Goal: Information Seeking & Learning: Learn about a topic

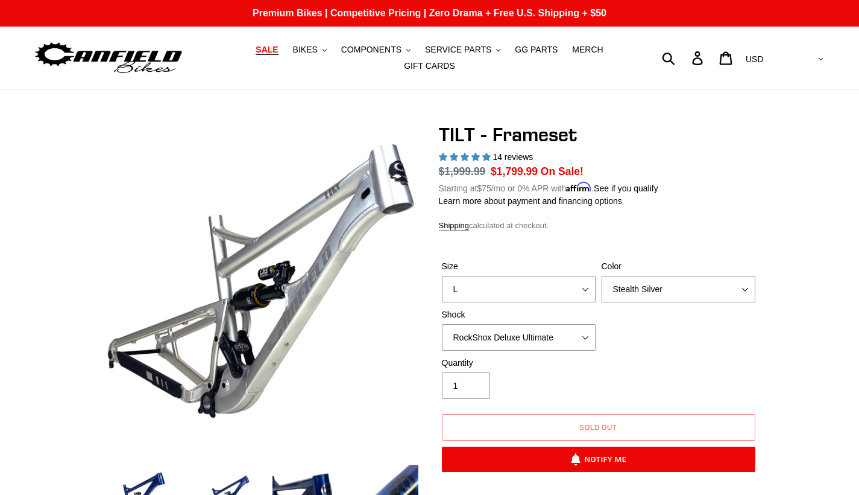
select select "L"
select select "Stealth Silver"
select select "RockShox Deluxe Ultimate"
select select "highest-rating"
click at [306, 53] on span "BIKES" at bounding box center [305, 50] width 25 height 10
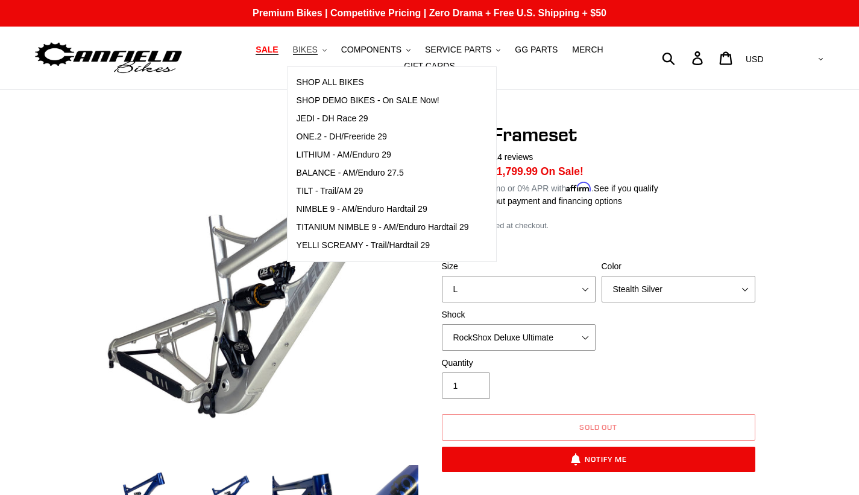
click at [306, 53] on span "BIKES" at bounding box center [305, 50] width 25 height 10
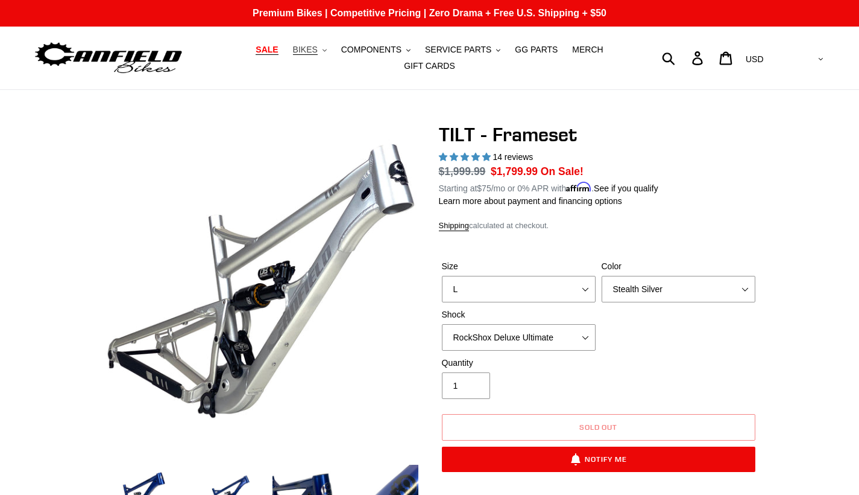
click at [306, 53] on span "BIKES" at bounding box center [305, 50] width 25 height 10
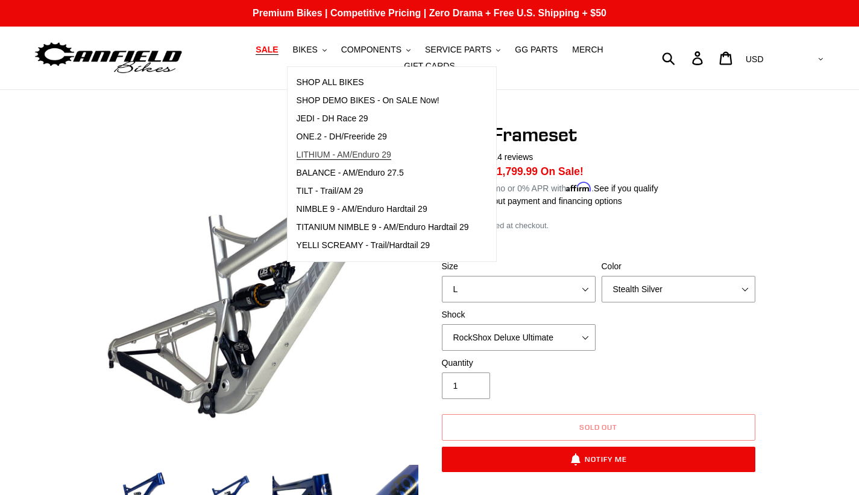
click at [335, 151] on span "LITHIUM - AM/Enduro 29" at bounding box center [344, 155] width 95 height 10
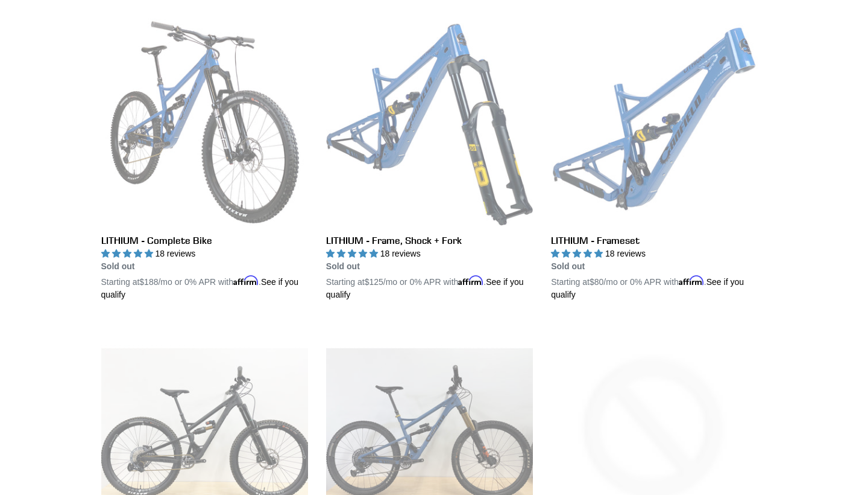
scroll to position [283, 0]
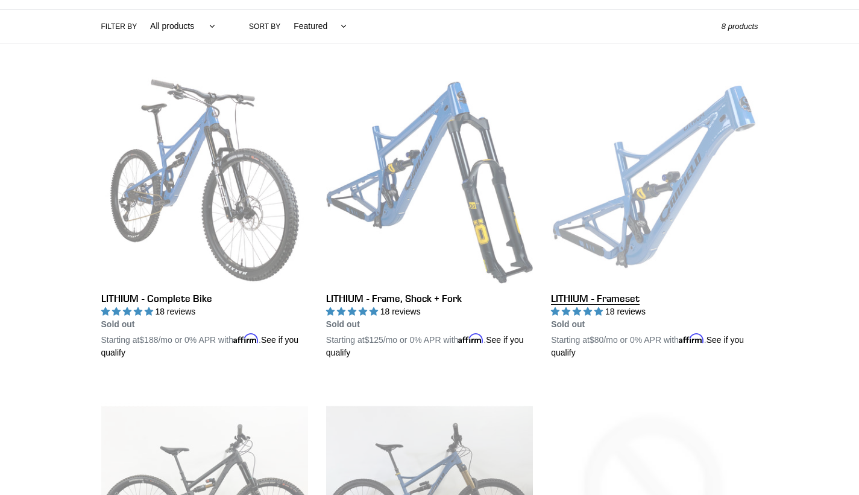
click at [698, 177] on link "LITHIUM - Frameset" at bounding box center [654, 218] width 207 height 282
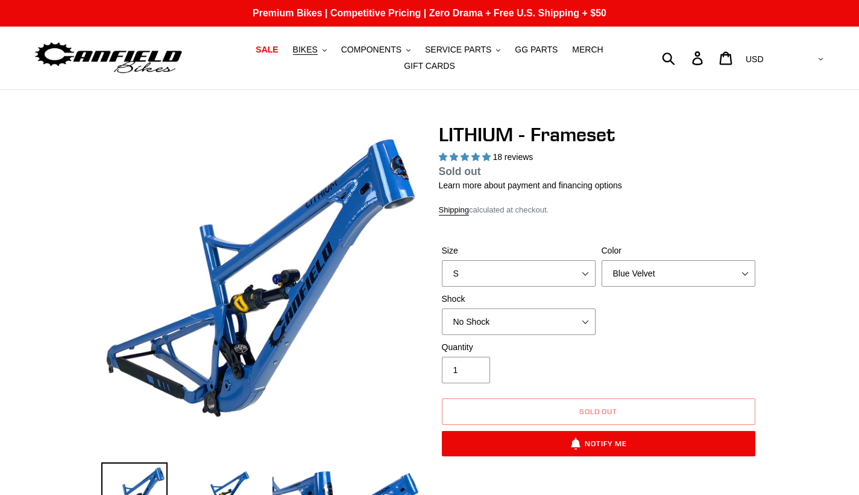
select select "highest-rating"
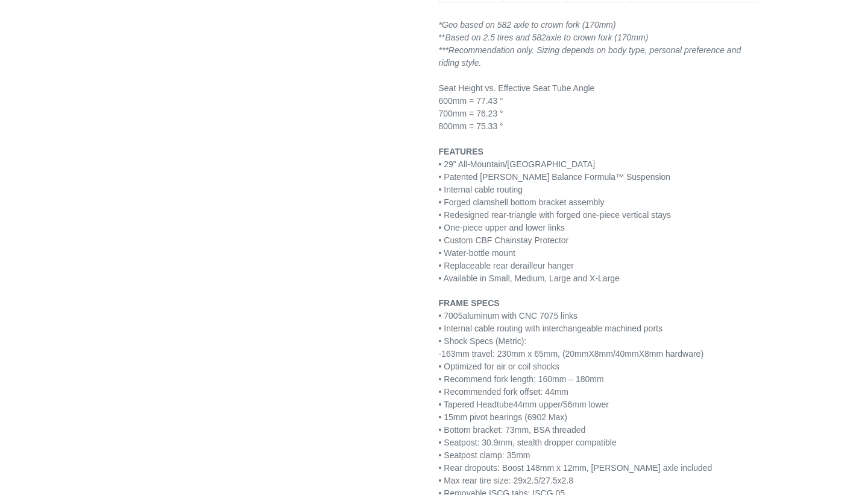
scroll to position [1325, 0]
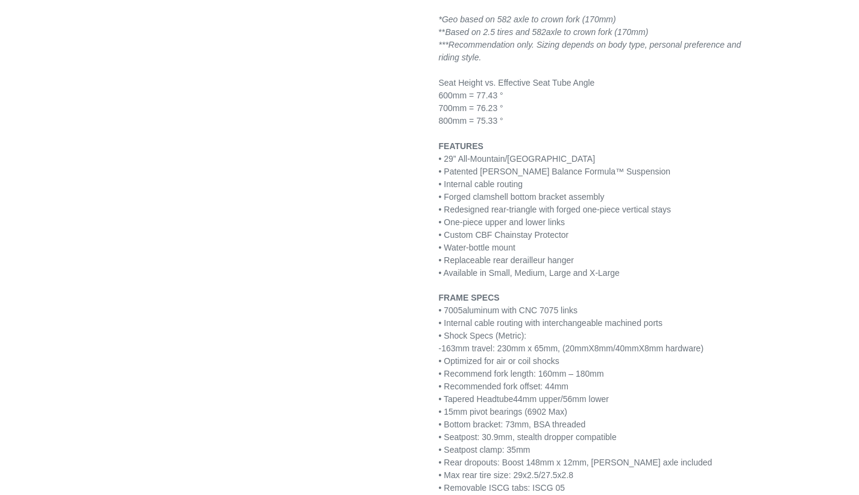
drag, startPoint x: 597, startPoint y: 399, endPoint x: 519, endPoint y: 396, distance: 77.3
click at [519, 396] on span "44mm upper/56mm lower" at bounding box center [561, 399] width 96 height 10
click at [631, 398] on p "FRAME SPECS • 7005 aluminum with CNC 7075 links • Internal cable routing with i…" at bounding box center [599, 436] width 320 height 291
drag, startPoint x: 622, startPoint y: 397, endPoint x: 524, endPoint y: 398, distance: 98.3
click at [523, 398] on p "FRAME SPECS • 7005 aluminum with CNC 7075 links • Internal cable routing with i…" at bounding box center [599, 436] width 320 height 291
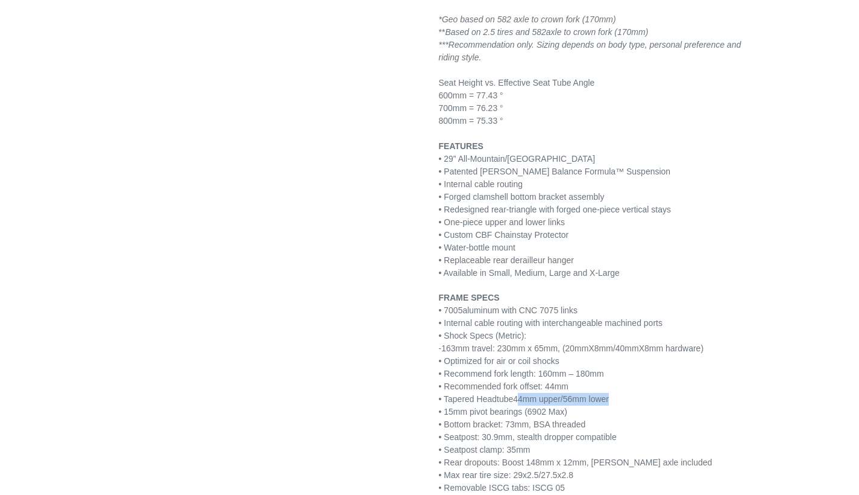
click at [638, 398] on p "FRAME SPECS • 7005 aluminum with CNC 7075 links • Internal cable routing with i…" at bounding box center [599, 436] width 320 height 291
drag, startPoint x: 623, startPoint y: 397, endPoint x: 521, endPoint y: 397, distance: 101.9
click at [521, 397] on p "FRAME SPECS • 7005 aluminum with CNC 7075 links • Internal cable routing with i…" at bounding box center [599, 436] width 320 height 291
copy p "• Tapered Headtube 44mm upper/56mm lower"
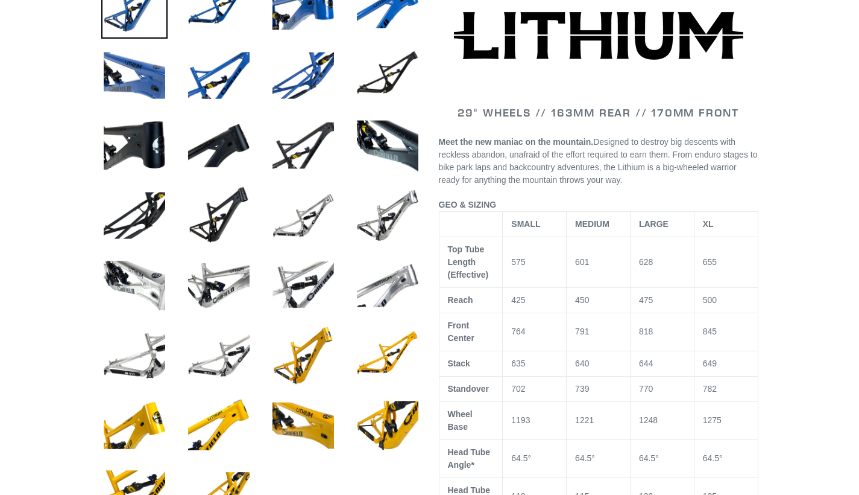
scroll to position [496, 0]
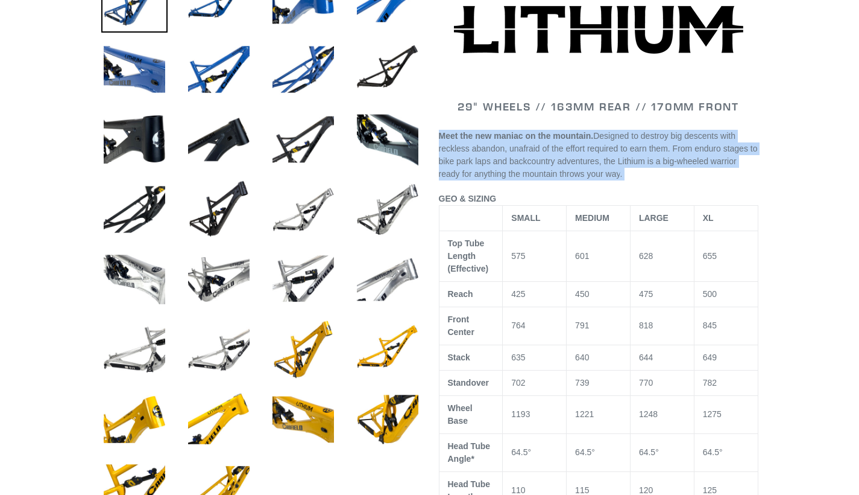
drag, startPoint x: 707, startPoint y: 177, endPoint x: 439, endPoint y: 129, distance: 272.0
click at [439, 130] on p "Meet the new maniac on the mountain. Designed to destroy big descents with reck…" at bounding box center [599, 155] width 320 height 51
copy p "Meet the new maniac on the mountain. Designed to destroy big descents with reck…"
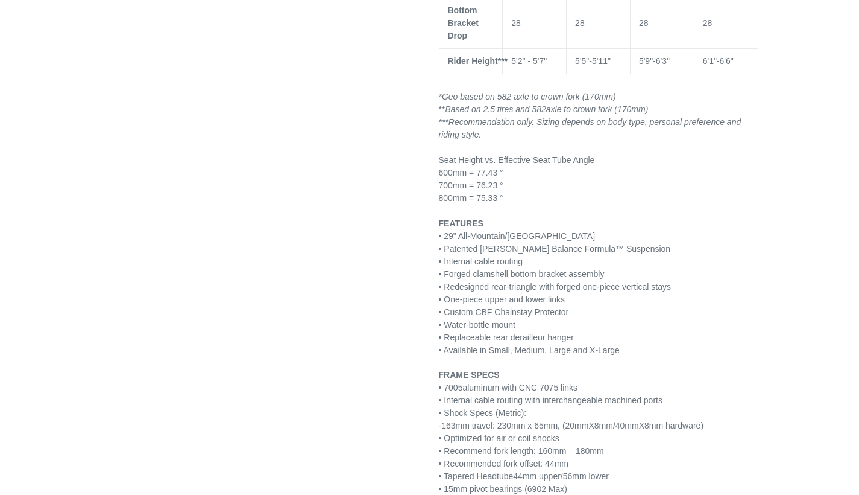
scroll to position [1271, 0]
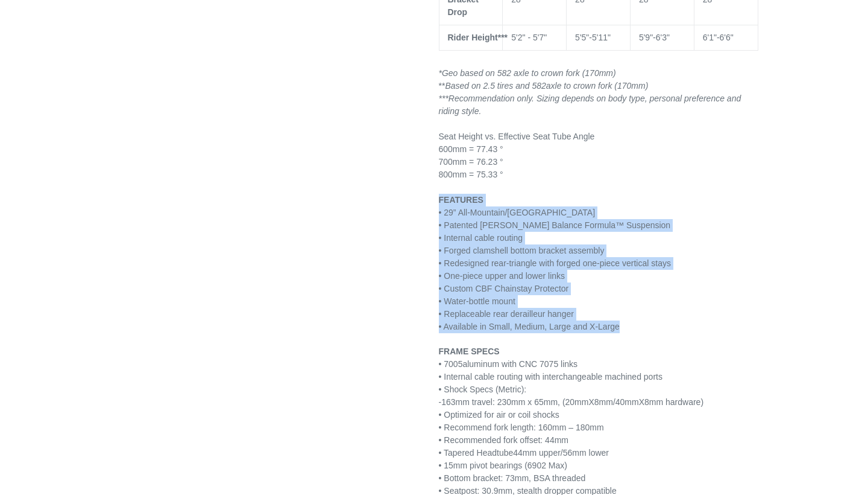
drag, startPoint x: 633, startPoint y: 328, endPoint x: 437, endPoint y: 198, distance: 235.0
click at [437, 198] on div "LITHIUM - Frameset 18 reviews Regular price Sold out Sale price $1,899.99 On Sa…" at bounding box center [590, 115] width 338 height 2527
copy p "FEATURES • 29” All-Mountain/Enduro • Patented Canfield Balance Formula™ Suspens…"
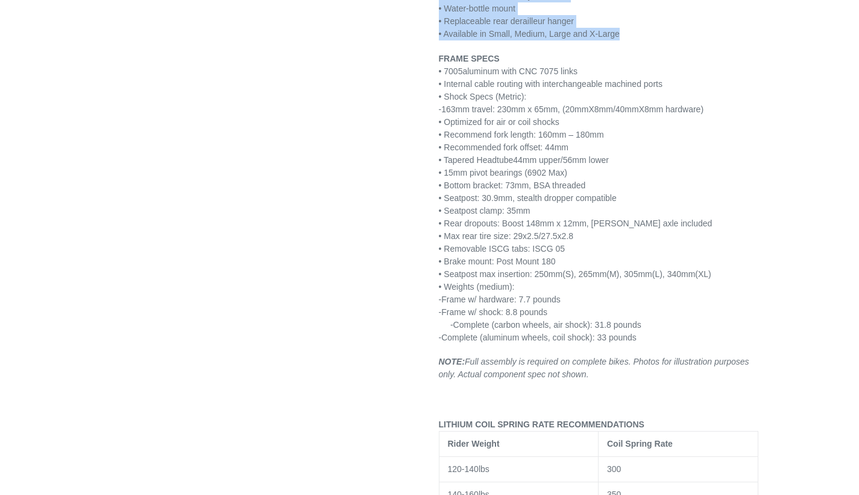
scroll to position [1570, 0]
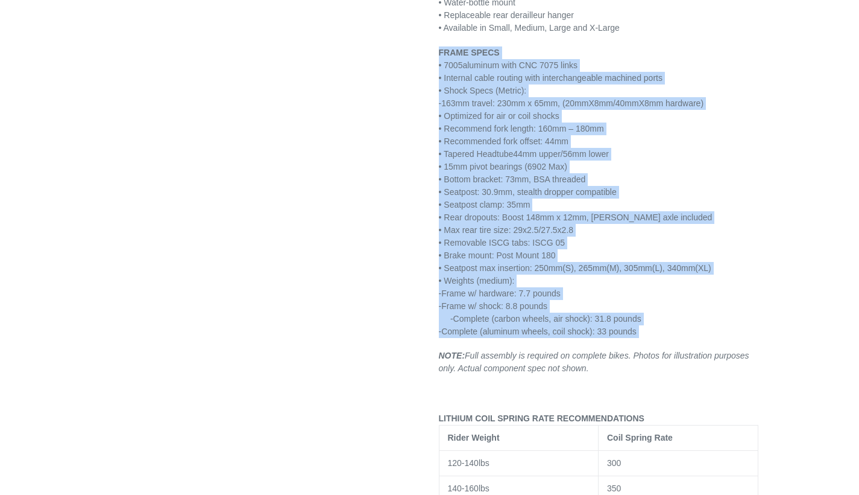
drag, startPoint x: 439, startPoint y: 49, endPoint x: 653, endPoint y: 339, distance: 360.1
click at [653, 339] on div "FEATURES • 29” All-Mountain/Enduro • Patented Canfield Balance Formula™ Suspens…" at bounding box center [599, 147] width 320 height 504
copy div "FRAME SPECS • 7005 aluminum with CNC 7075 links • Internal cable routing with i…"
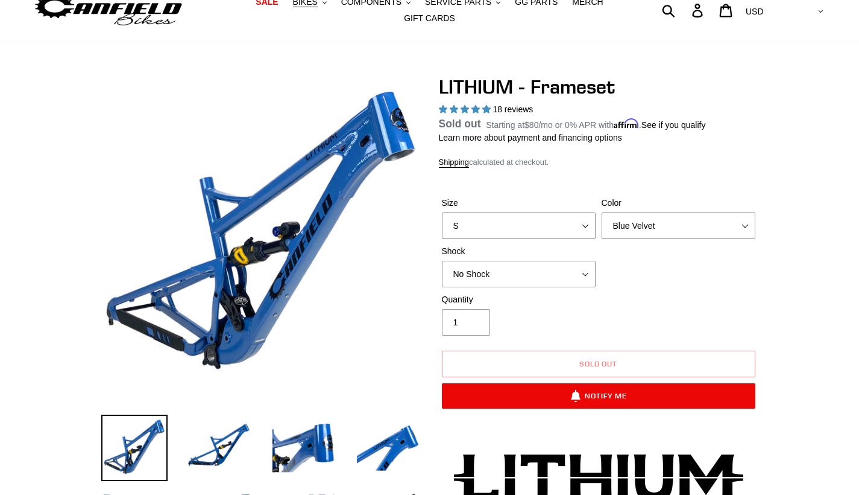
scroll to position [0, 0]
